Goal: Communication & Community: Answer question/provide support

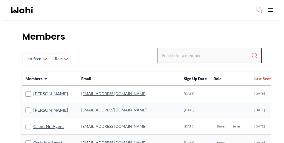
click at [197, 50] on input "Search input" at bounding box center [206, 55] width 89 height 10
type input "pat"
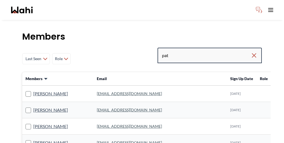
click at [214, 50] on input "pat" at bounding box center [206, 55] width 89 height 10
type input "pat ade"
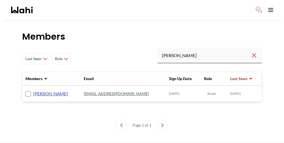
click at [33, 90] on link "Pat Ade" at bounding box center [50, 93] width 35 height 7
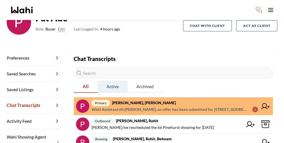
scroll to position [51, 0]
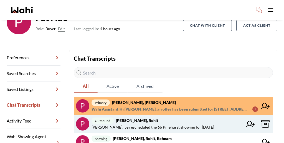
click at [147, 124] on span "Pat Ade : Ive rescheduled the 66 Pinehurst showing for tomorrow" at bounding box center [152, 127] width 122 height 7
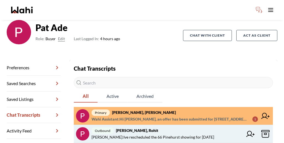
scroll to position [43, 0]
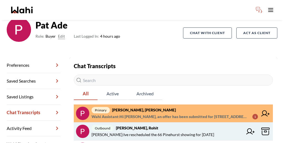
click at [246, 128] on icon at bounding box center [250, 131] width 8 height 6
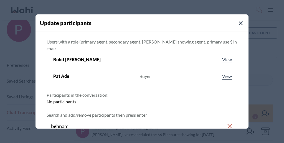
type input "behnam"
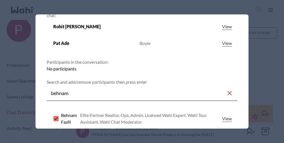
scroll to position [38, 0]
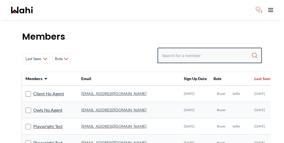
click at [204, 50] on input "Search input" at bounding box center [206, 55] width 89 height 10
paste input "[PERSON_NAME]"
type input "[PERSON_NAME]"
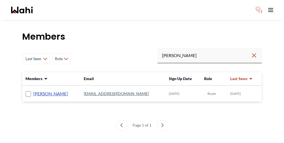
click at [40, 90] on link "Erik Alarcon" at bounding box center [50, 93] width 35 height 7
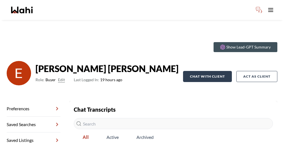
click at [208, 71] on button "Chat with client" at bounding box center [207, 76] width 49 height 11
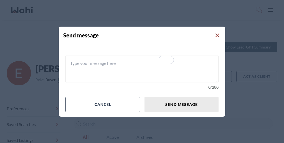
click at [215, 37] on icon "Close Modal" at bounding box center [217, 36] width 4 height 4
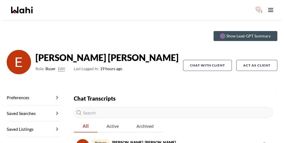
scroll to position [27, 0]
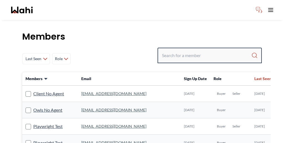
click at [212, 50] on input "Search input" at bounding box center [206, 55] width 89 height 10
paste input "[PERSON_NAME]"
type input "[PERSON_NAME]"
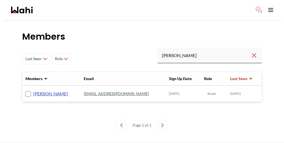
click at [33, 90] on link "[PERSON_NAME]" at bounding box center [50, 93] width 35 height 7
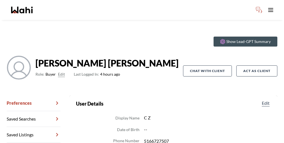
scroll to position [9, 0]
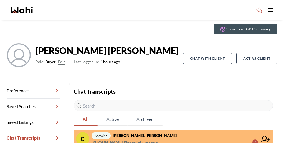
scroll to position [20, 0]
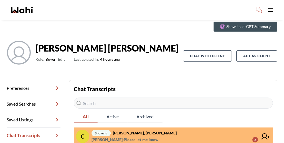
click at [127, 136] on span "[PERSON_NAME] : Please let me know" at bounding box center [124, 139] width 67 height 7
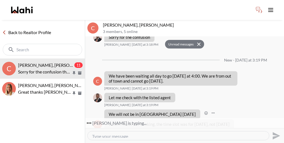
scroll to position [304, 0]
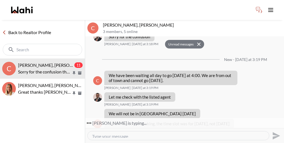
click at [186, 133] on textarea "Type your message" at bounding box center [178, 135] width 172 height 4
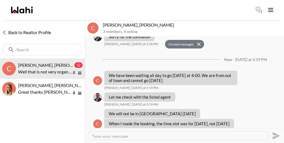
scroll to position [362, 0]
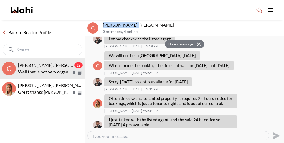
drag, startPoint x: 123, startPoint y: 19, endPoint x: 101, endPoint y: 19, distance: 21.9
click at [103, 22] on p "Cheryl Zanetti, Naveen, Michelle" at bounding box center [192, 25] width 179 height 6
copy p "Cheryl Zanetti,"
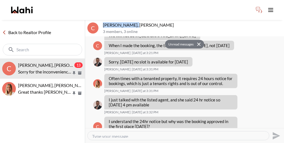
click at [197, 42] on icon at bounding box center [199, 44] width 4 height 4
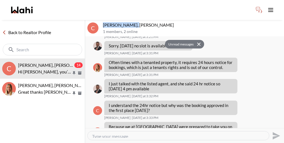
click at [254, 103] on button "Delete" at bounding box center [267, 107] width 44 height 10
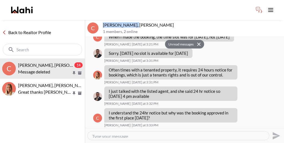
click at [197, 42] on icon at bounding box center [199, 44] width 4 height 4
click at [187, 40] on button "Unread messages" at bounding box center [180, 44] width 30 height 9
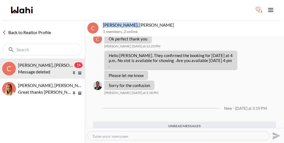
scroll to position [400, 0]
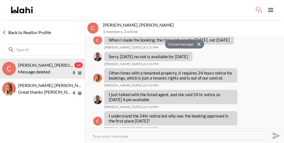
click at [153, 133] on textarea "Type your message" at bounding box center [178, 135] width 172 height 4
click at [197, 42] on icon at bounding box center [199, 44] width 4 height 4
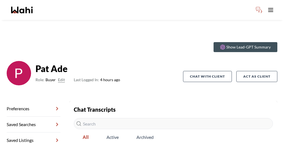
scroll to position [43, 0]
